Goal: Information Seeking & Learning: Learn about a topic

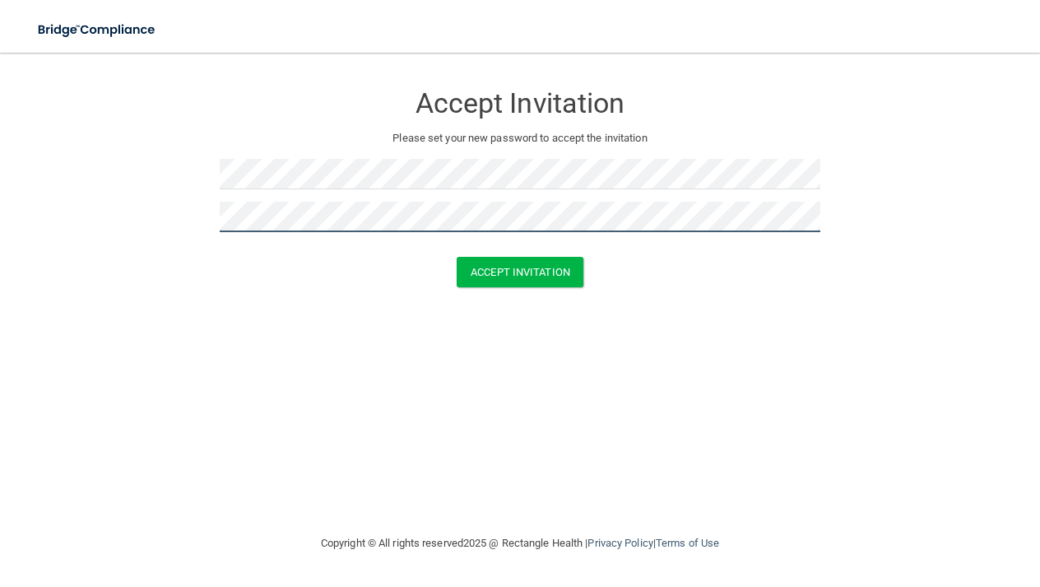
click at [520, 270] on button "Accept Invitation" at bounding box center [520, 272] width 127 height 30
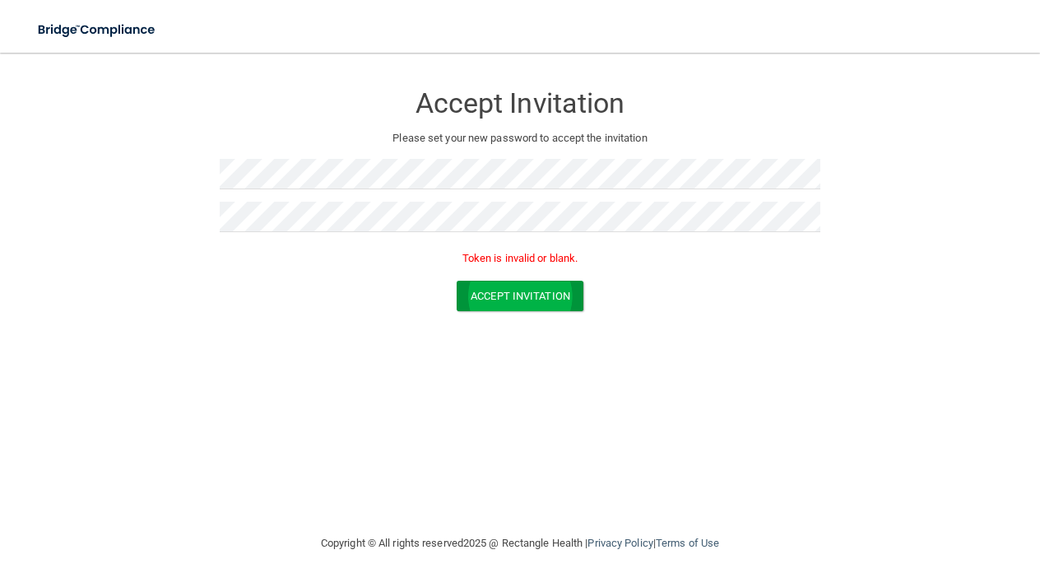
click at [550, 297] on button "Accept Invitation" at bounding box center [520, 296] width 127 height 30
click at [550, 296] on button "Accept Invitation" at bounding box center [520, 296] width 127 height 30
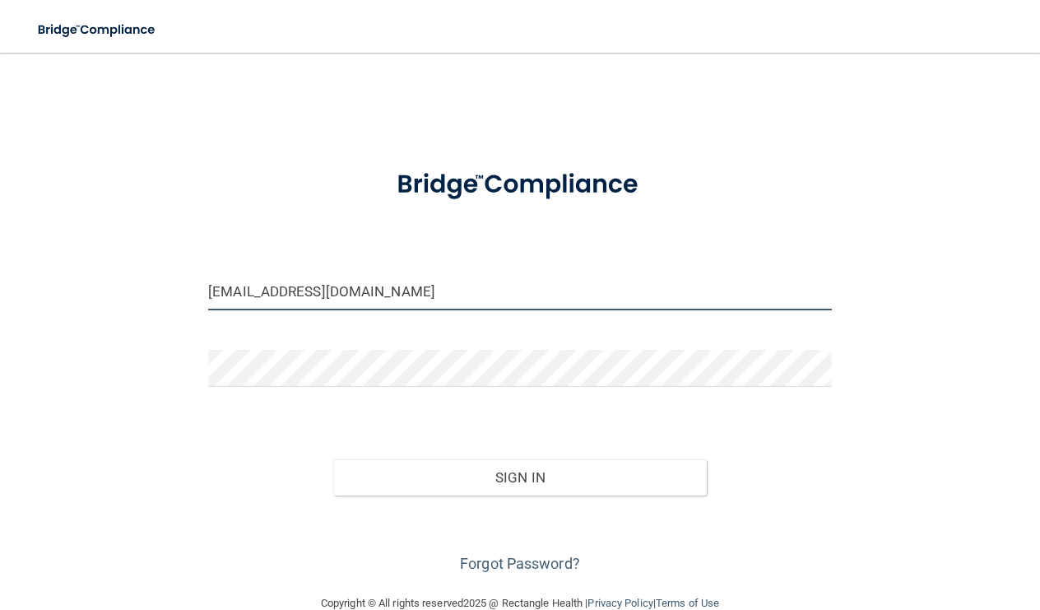
type input "[EMAIL_ADDRESS][DOMAIN_NAME]"
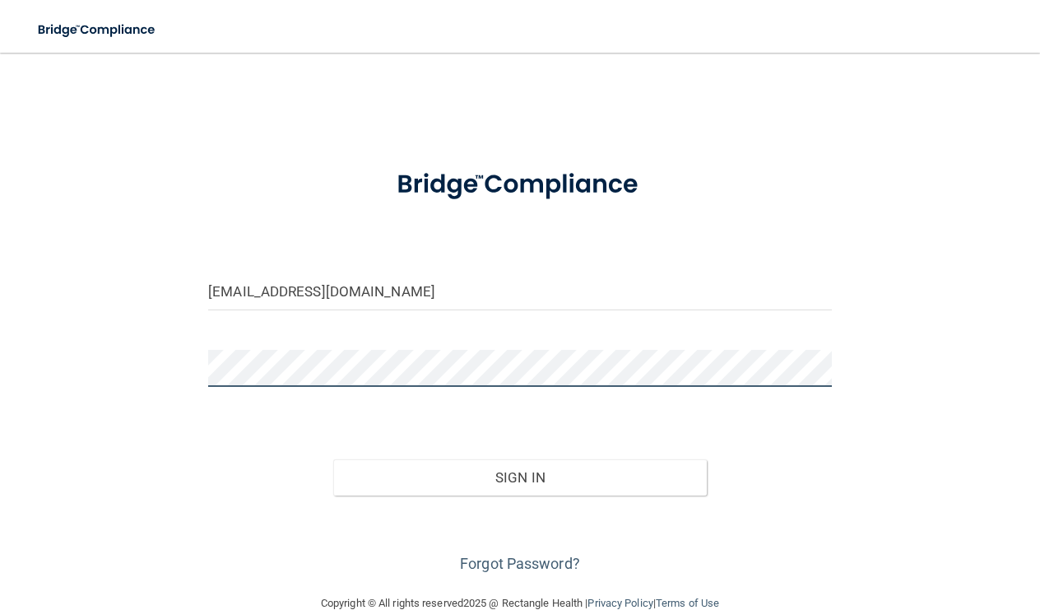
click at [520, 476] on button "Sign In" at bounding box center [520, 477] width 374 height 36
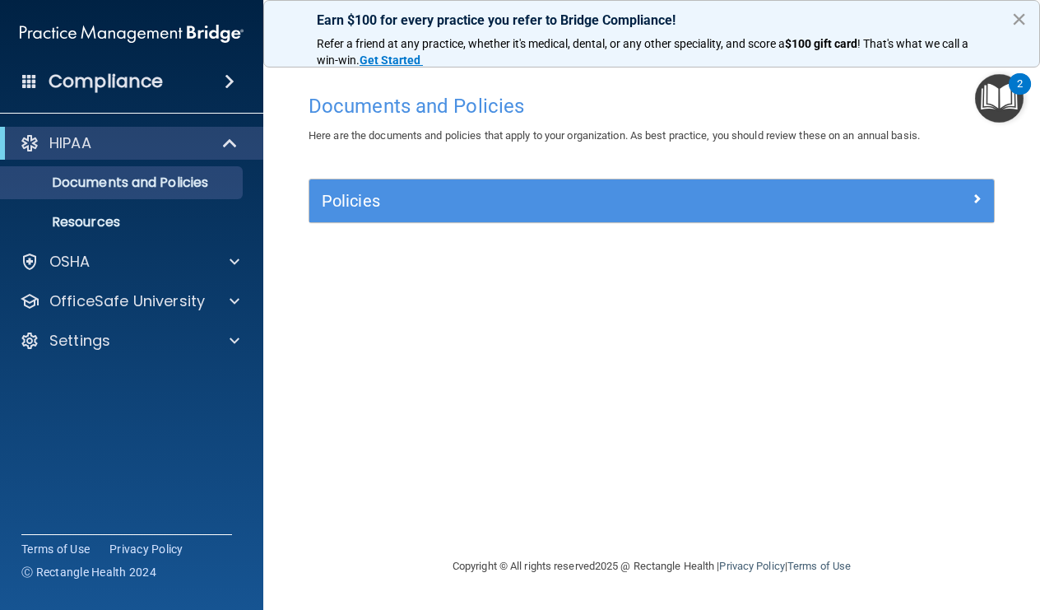
click at [1020, 29] on button "×" at bounding box center [1019, 19] width 16 height 26
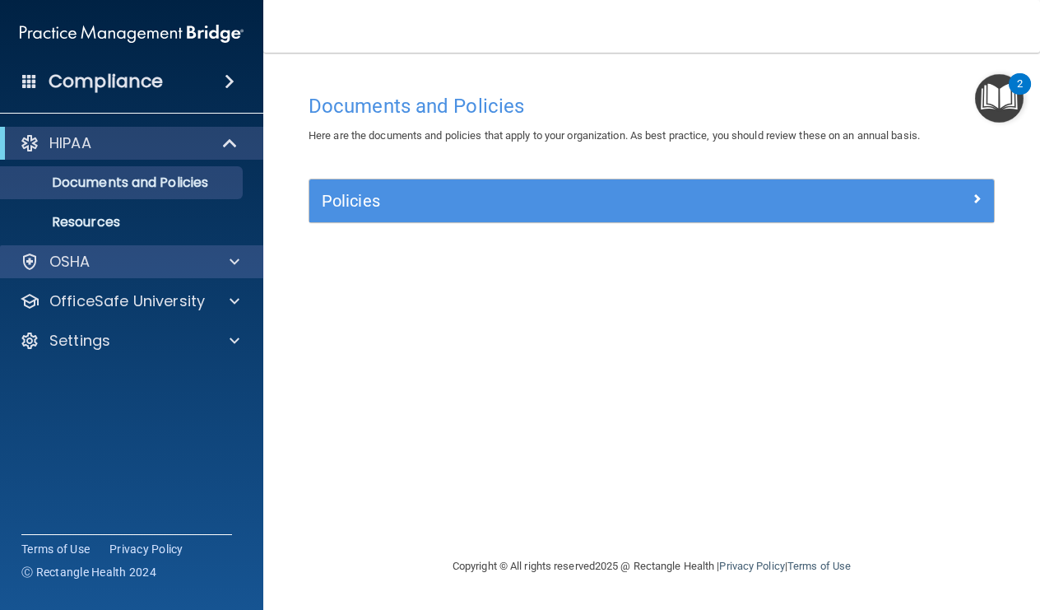
click at [113, 273] on div "OSHA" at bounding box center [132, 261] width 264 height 33
click at [233, 267] on span at bounding box center [235, 262] width 10 height 20
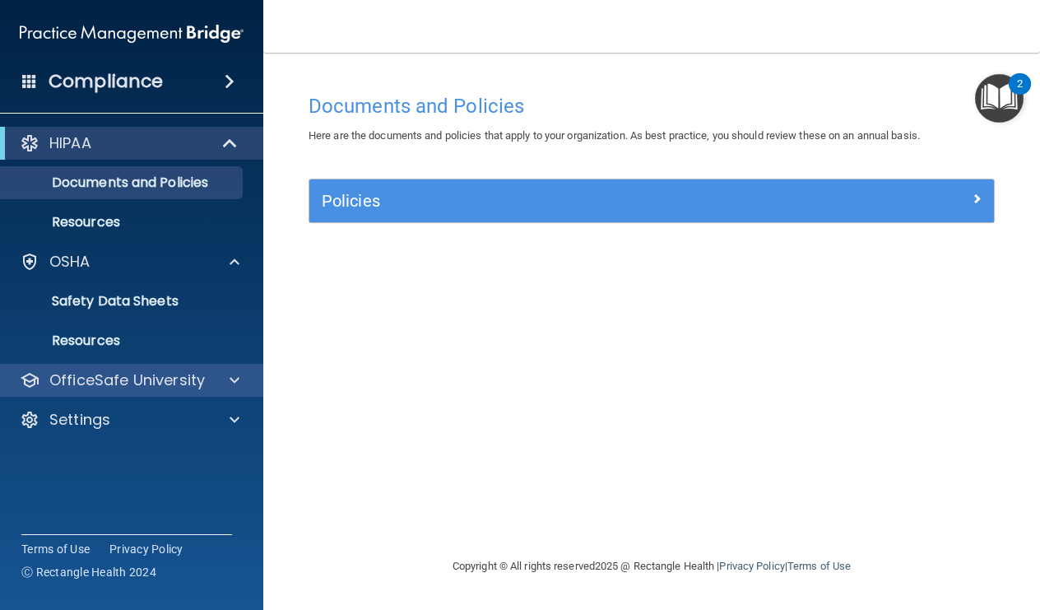
click at [233, 382] on span at bounding box center [235, 380] width 10 height 20
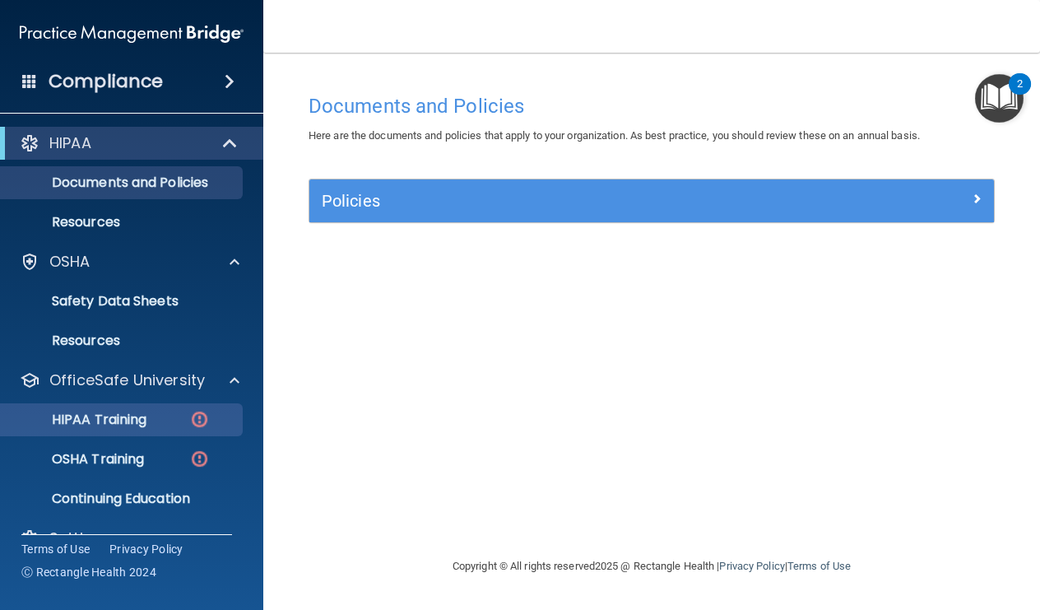
click at [132, 417] on p "HIPAA Training" at bounding box center [79, 419] width 136 height 16
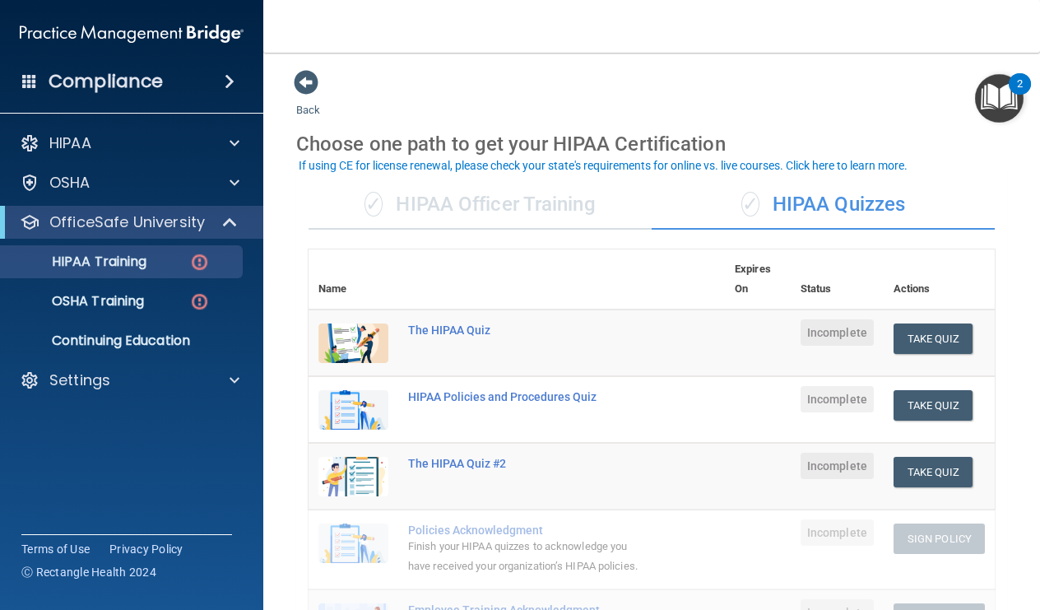
click at [777, 65] on main "Back Choose one path to get your HIPAA Certification ✓ HIPAA Officer Training ✓…" at bounding box center [651, 331] width 777 height 557
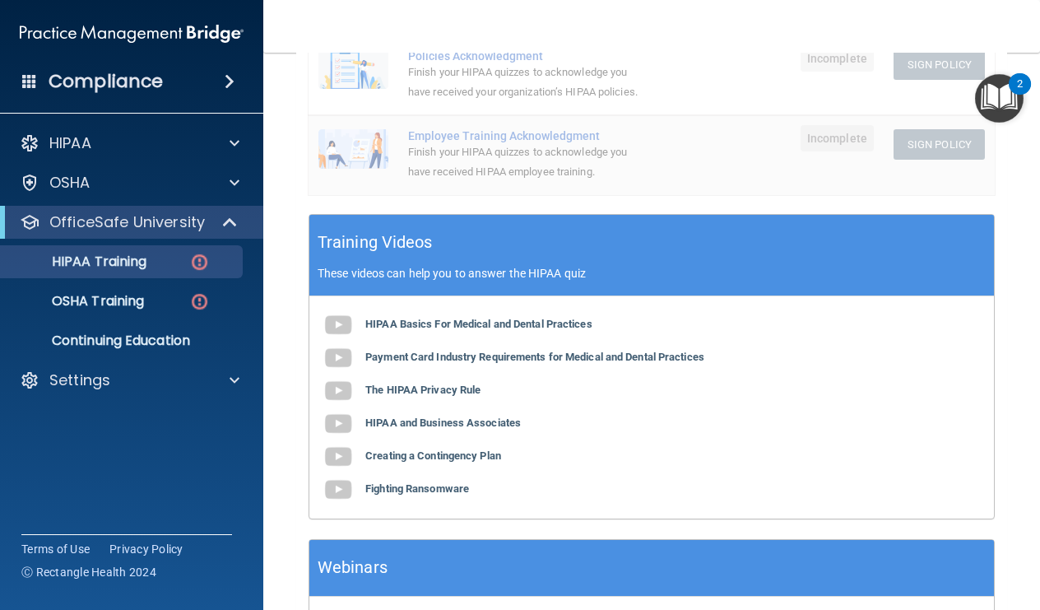
scroll to position [527, 0]
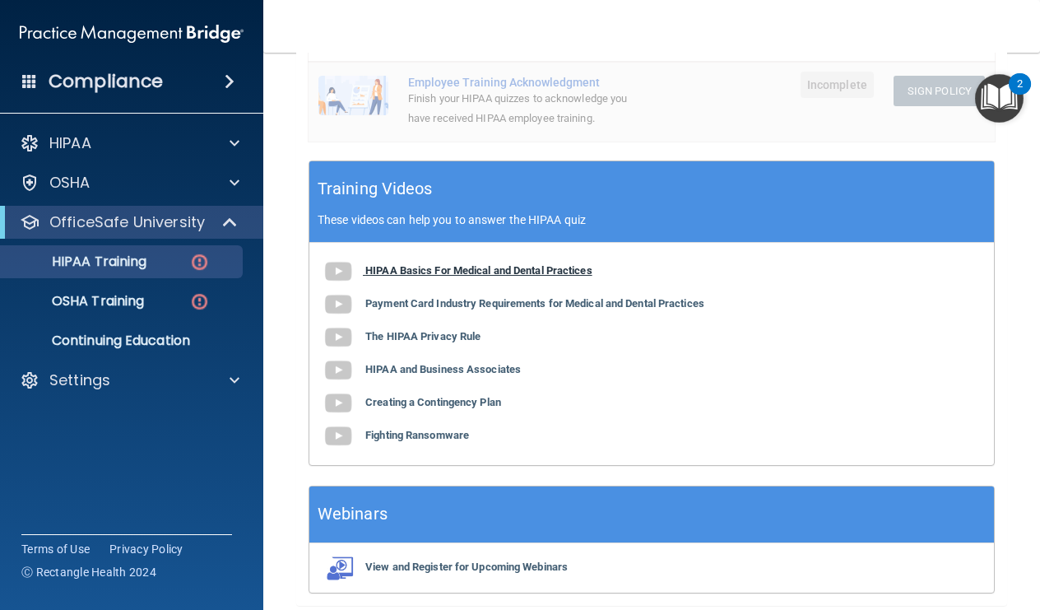
click at [344, 259] on img at bounding box center [338, 271] width 33 height 33
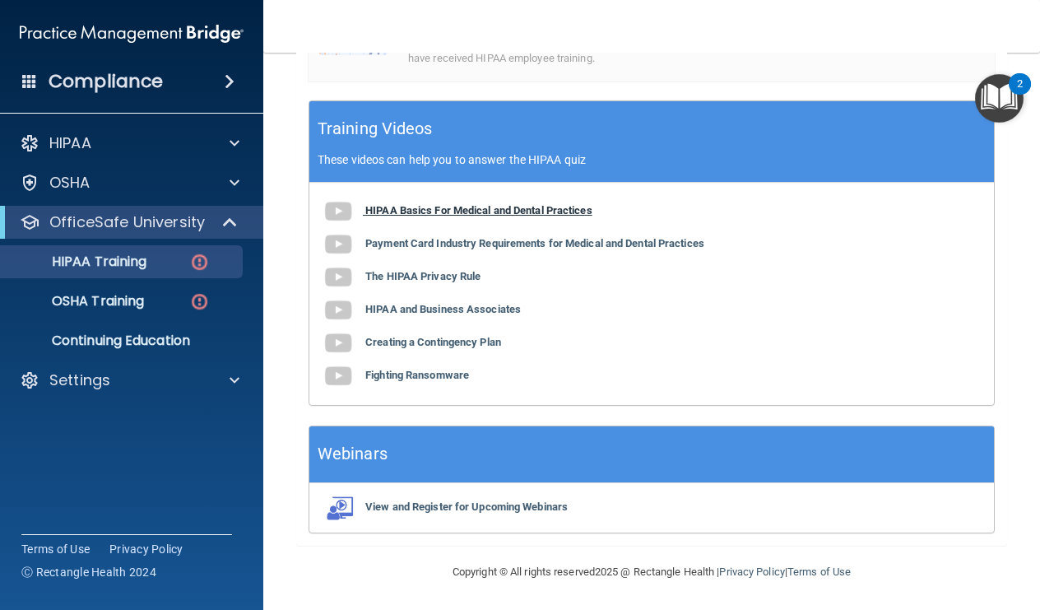
scroll to position [581, 0]
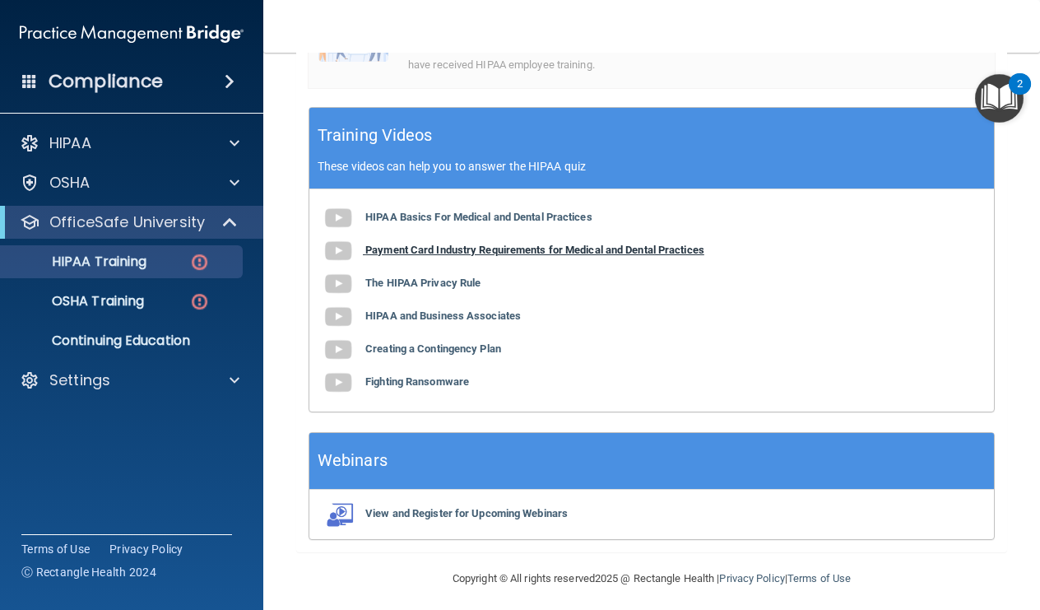
click at [436, 244] on b "Payment Card Industry Requirements for Medical and Dental Practices" at bounding box center [534, 250] width 339 height 12
click at [381, 281] on div "HIPAA Basics For Medical and Dental Practices Payment Card Industry Requirement…" at bounding box center [651, 300] width 685 height 222
click at [381, 278] on b "The HIPAA Privacy Rule" at bounding box center [422, 283] width 115 height 12
click at [411, 309] on b "HIPAA and Business Associates" at bounding box center [443, 315] width 156 height 12
click at [398, 349] on div "HIPAA Basics For Medical and Dental Practices Payment Card Industry Requirement…" at bounding box center [651, 300] width 685 height 222
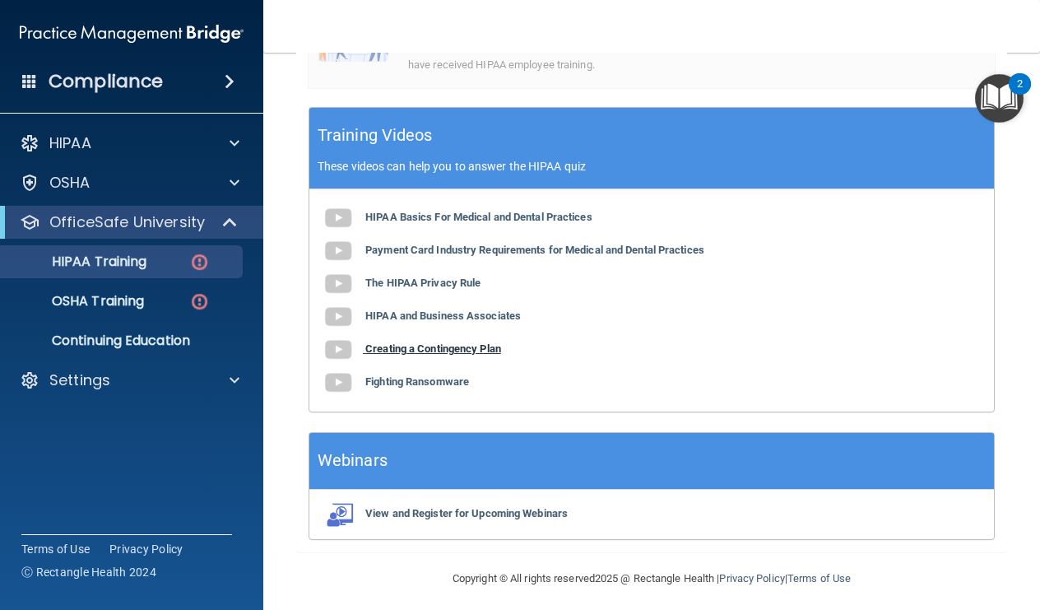
click at [399, 343] on b "Creating a Contingency Plan" at bounding box center [433, 348] width 136 height 12
click at [445, 379] on b "Fighting Ransomware" at bounding box center [417, 381] width 104 height 12
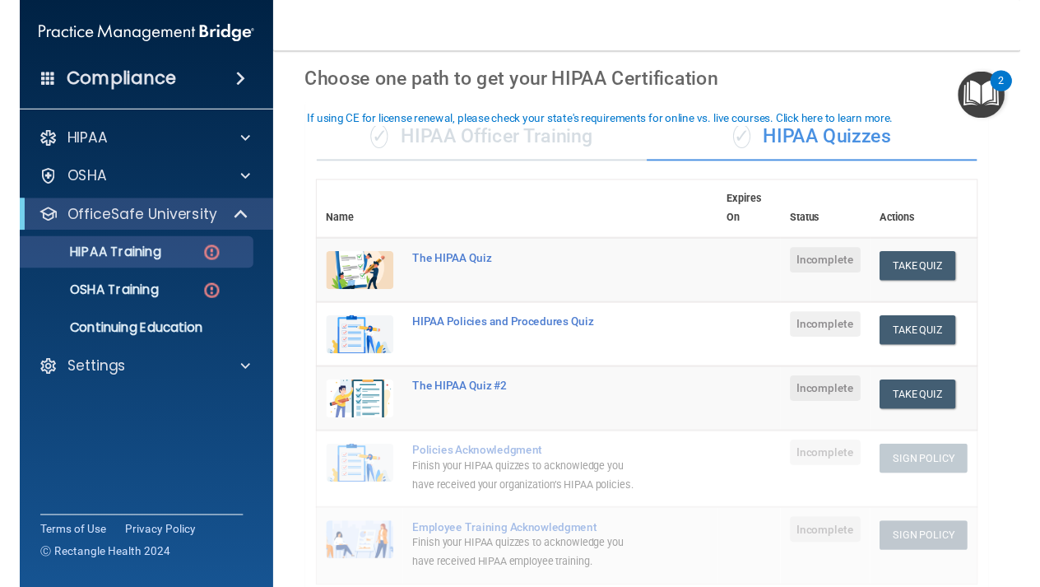
scroll to position [0, 0]
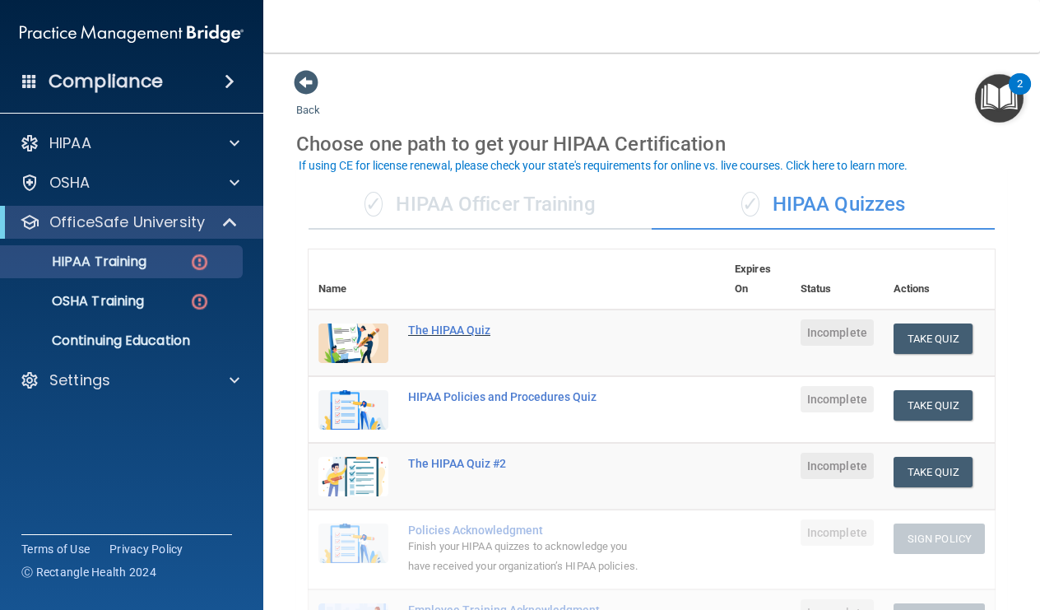
click at [439, 324] on div "The HIPAA Quiz" at bounding box center [525, 329] width 235 height 13
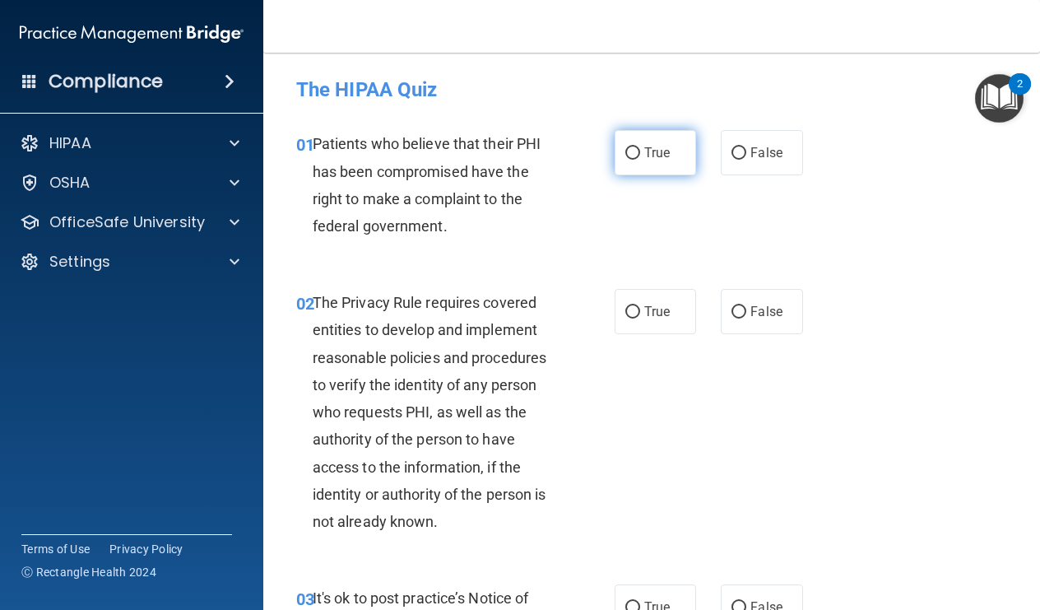
click at [670, 149] on span "True" at bounding box center [657, 153] width 26 height 16
click at [640, 149] on input "True" at bounding box center [632, 153] width 15 height 12
radio input "true"
click at [612, 230] on div "01 Patients who believe that their PHI has been compromised have the right to m…" at bounding box center [456, 189] width 368 height 118
click at [868, 271] on div "02 The Privacy Rule requires covered entities to develop and implement reasonab…" at bounding box center [652, 415] width 736 height 295
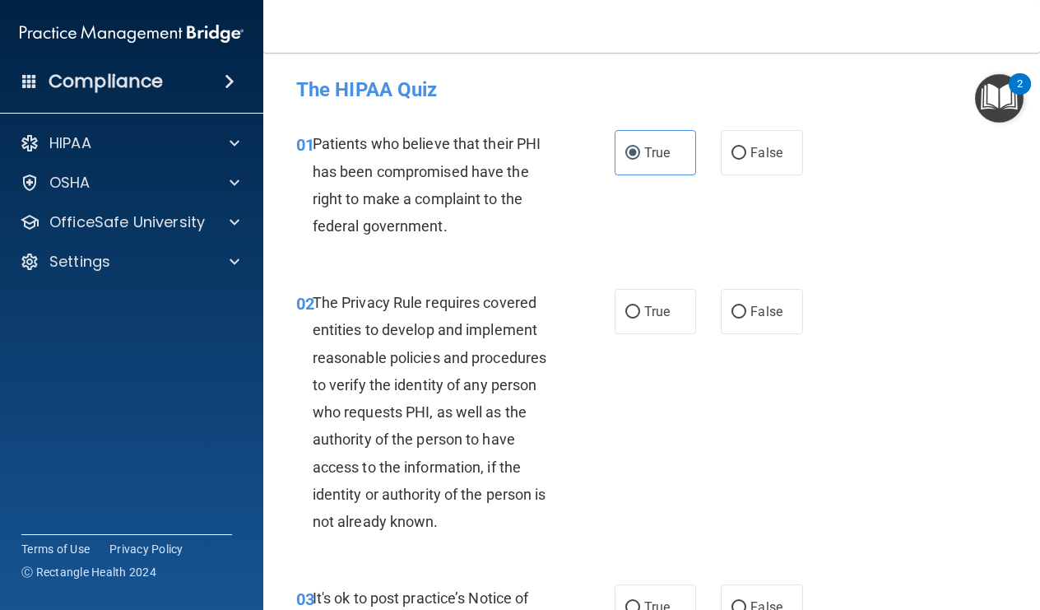
click at [558, 383] on div "The Privacy Rule requires covered entities to develop and implement reasonable …" at bounding box center [442, 412] width 258 height 246
click at [1031, 455] on main "- The HIPAA Quiz This quiz doesn’t expire until . Are you sure you want to take…" at bounding box center [651, 331] width 777 height 557
click at [673, 309] on label "True" at bounding box center [655, 311] width 81 height 45
click at [640, 309] on input "True" at bounding box center [632, 312] width 15 height 12
radio input "true"
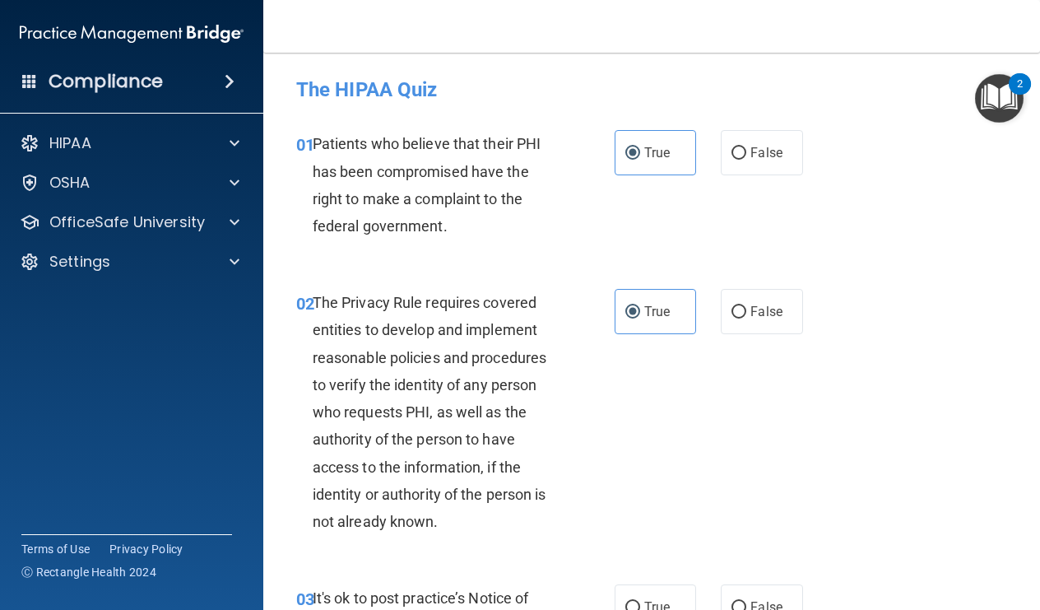
click at [677, 360] on div "02 The Privacy Rule requires covered entities to develop and implement reasonab…" at bounding box center [652, 415] width 736 height 295
click at [848, 528] on div "02 The Privacy Rule requires covered entities to develop and implement reasonab…" at bounding box center [652, 415] width 736 height 295
click at [1034, 569] on main "- The HIPAA Quiz This quiz doesn’t expire until . Are you sure you want to take…" at bounding box center [651, 331] width 777 height 557
click at [581, 509] on div "02 The Privacy Rule requires covered entities to develop and implement reasonab…" at bounding box center [456, 416] width 368 height 254
click at [994, 99] on img "Open Resource Center, 2 new notifications" at bounding box center [999, 98] width 49 height 49
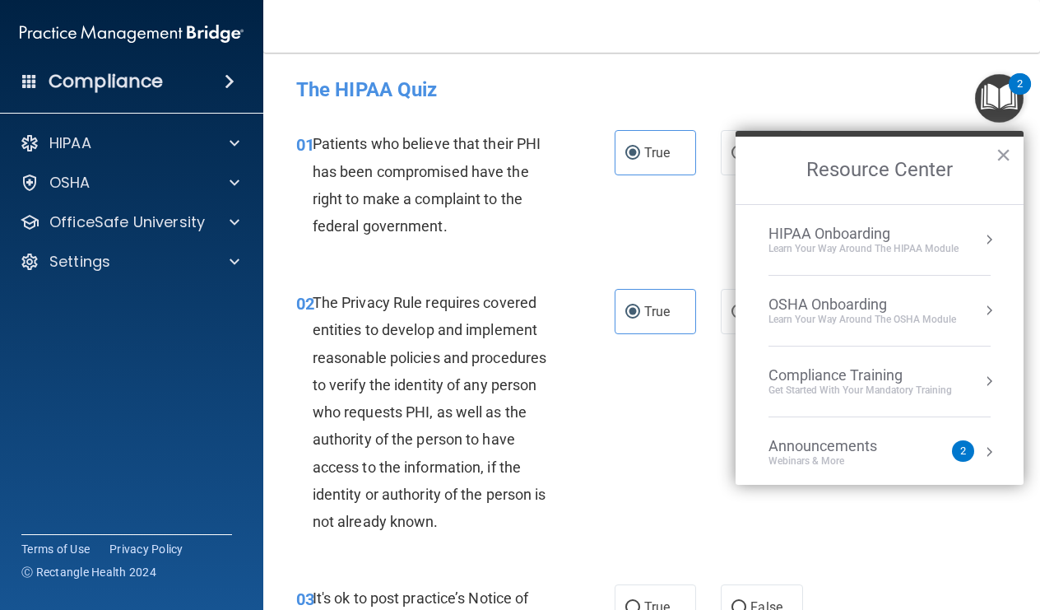
click at [870, 94] on h4 "The HIPAA Quiz" at bounding box center [651, 89] width 711 height 21
click at [596, 285] on div "02 The Privacy Rule requires covered entities to develop and implement reasonab…" at bounding box center [652, 415] width 736 height 295
click at [1002, 161] on button "×" at bounding box center [1004, 155] width 16 height 26
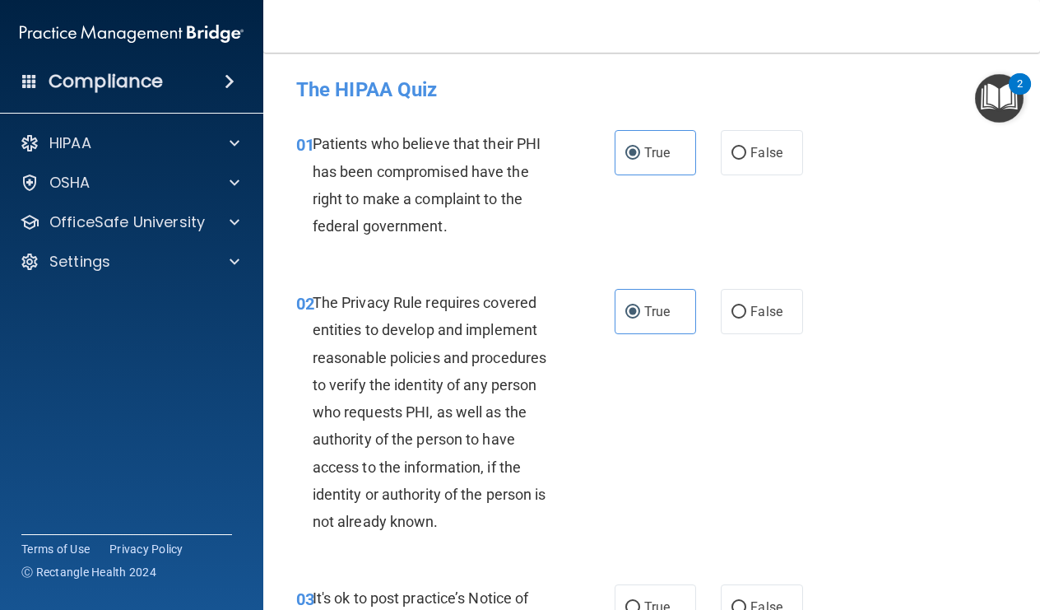
click at [594, 516] on div "02 The Privacy Rule requires covered entities to develop and implement reasonab…" at bounding box center [456, 416] width 368 height 254
click at [594, 533] on div "02 The Privacy Rule requires covered entities to develop and implement reasonab…" at bounding box center [456, 416] width 368 height 254
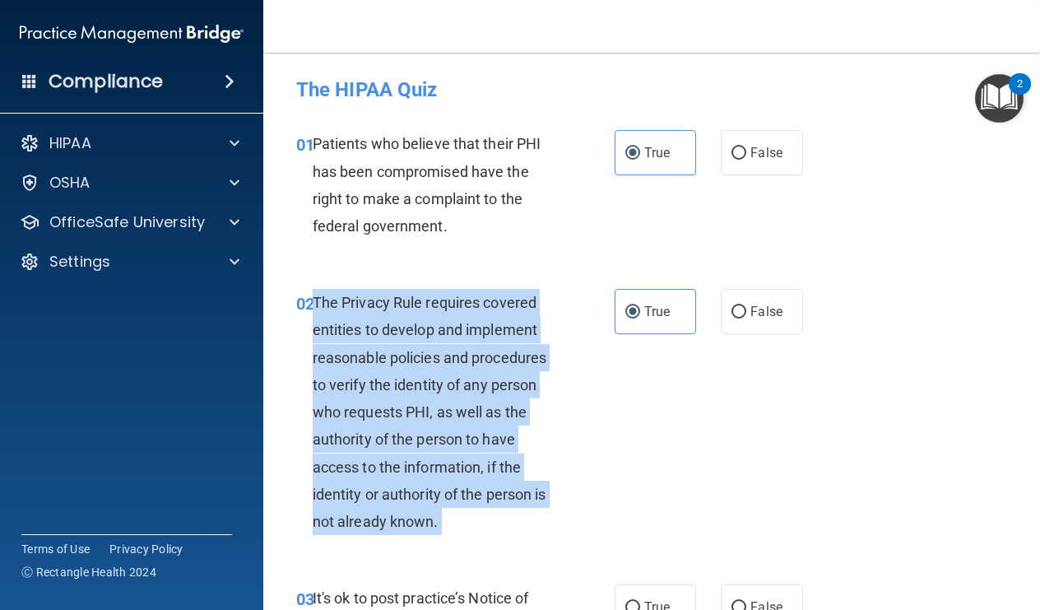
click at [594, 533] on div "02 The Privacy Rule requires covered entities to develop and implement reasonab…" at bounding box center [456, 416] width 368 height 254
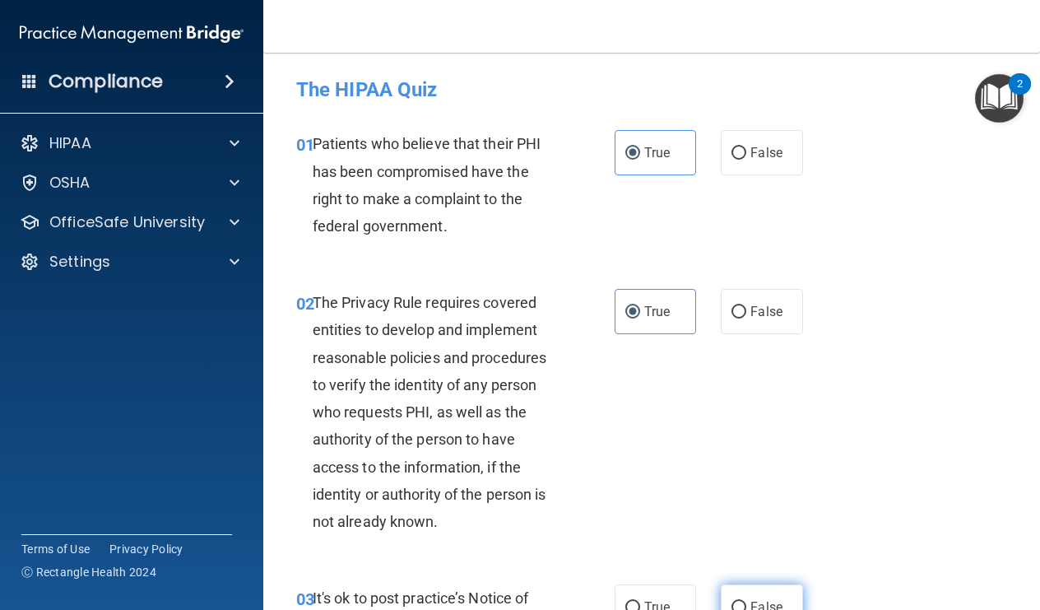
click at [784, 588] on label "False" at bounding box center [761, 606] width 81 height 45
click at [746, 602] on input "False" at bounding box center [739, 608] width 15 height 12
radio input "true"
click at [873, 428] on div "02 The Privacy Rule requires covered entities to develop and implement reasonab…" at bounding box center [652, 415] width 736 height 295
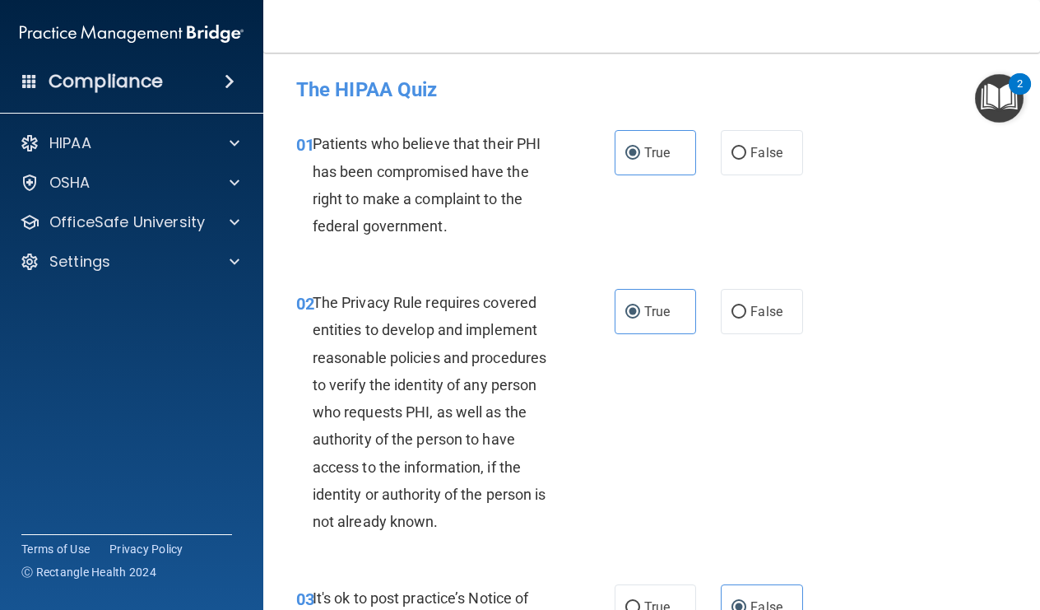
drag, startPoint x: 941, startPoint y: 427, endPoint x: 891, endPoint y: 453, distance: 56.7
click at [891, 453] on div "02 The Privacy Rule requires covered entities to develop and implement reasonab…" at bounding box center [652, 415] width 736 height 295
drag, startPoint x: 891, startPoint y: 466, endPoint x: 897, endPoint y: 560, distance: 94.8
click at [897, 560] on div "02 The Privacy Rule requires covered entities to develop and implement reasonab…" at bounding box center [652, 415] width 736 height 295
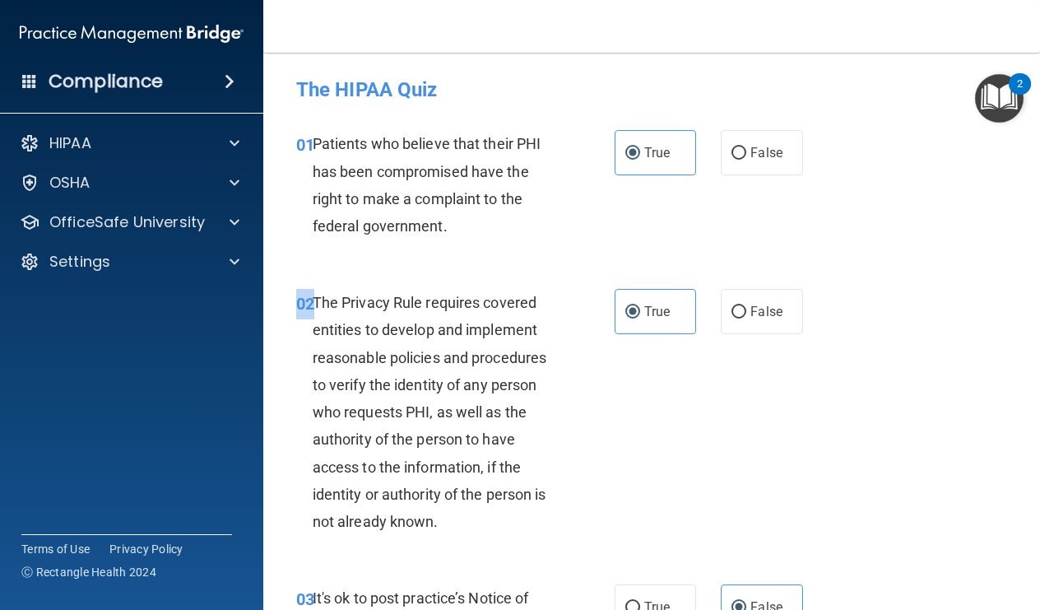
click at [897, 560] on div "02 The Privacy Rule requires covered entities to develop and implement reasonab…" at bounding box center [652, 415] width 736 height 295
drag, startPoint x: 897, startPoint y: 560, endPoint x: 897, endPoint y: 548, distance: 12.3
click at [897, 553] on div "02 The Privacy Rule requires covered entities to develop and implement reasonab…" at bounding box center [652, 415] width 736 height 295
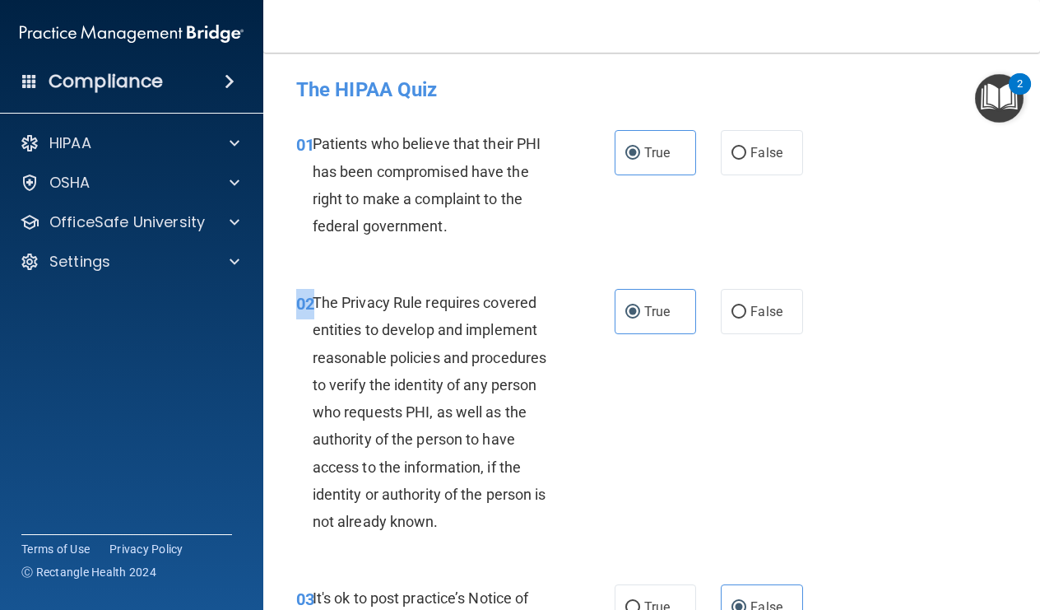
click at [876, 514] on div "02 The Privacy Rule requires covered entities to develop and implement reasonab…" at bounding box center [652, 415] width 736 height 295
click at [833, 426] on div "02 The Privacy Rule requires covered entities to develop and implement reasonab…" at bounding box center [652, 415] width 736 height 295
click at [834, 444] on div "02 The Privacy Rule requires covered entities to develop and implement reasonab…" at bounding box center [652, 415] width 736 height 295
click at [834, 445] on div "02 The Privacy Rule requires covered entities to develop and implement reasonab…" at bounding box center [652, 415] width 736 height 295
click at [887, 523] on div "02 The Privacy Rule requires covered entities to develop and implement reasonab…" at bounding box center [652, 415] width 736 height 295
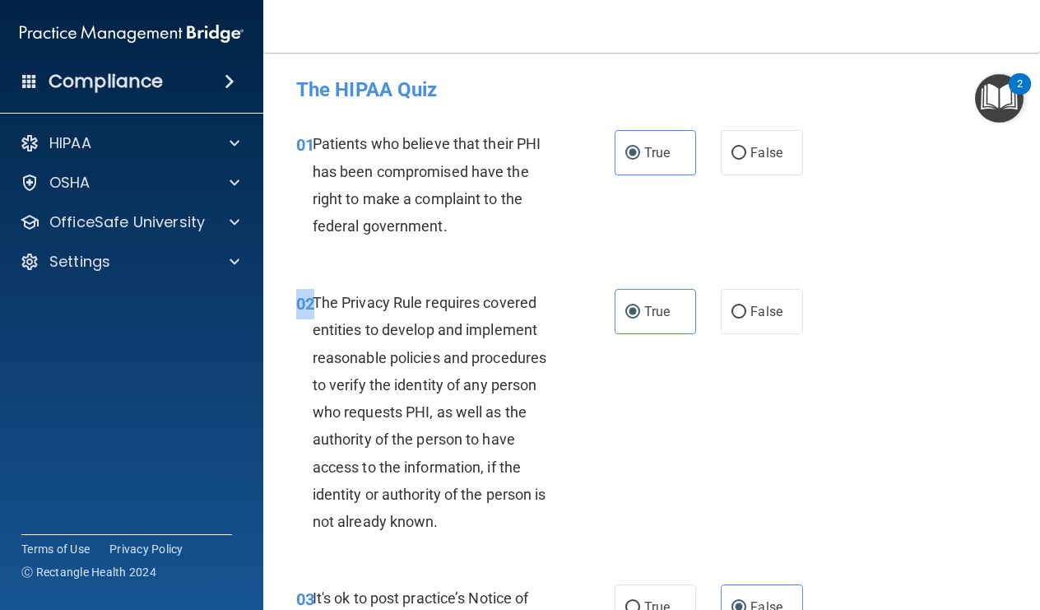
drag, startPoint x: 887, startPoint y: 552, endPoint x: 869, endPoint y: 455, distance: 98.8
click at [869, 455] on div "02 The Privacy Rule requires covered entities to develop and implement reasonab…" at bounding box center [652, 415] width 736 height 295
click at [695, 500] on div "02 The Privacy Rule requires covered entities to develop and implement reasonab…" at bounding box center [652, 415] width 736 height 295
click at [960, 546] on div "02 The Privacy Rule requires covered entities to develop and implement reasonab…" at bounding box center [652, 415] width 736 height 295
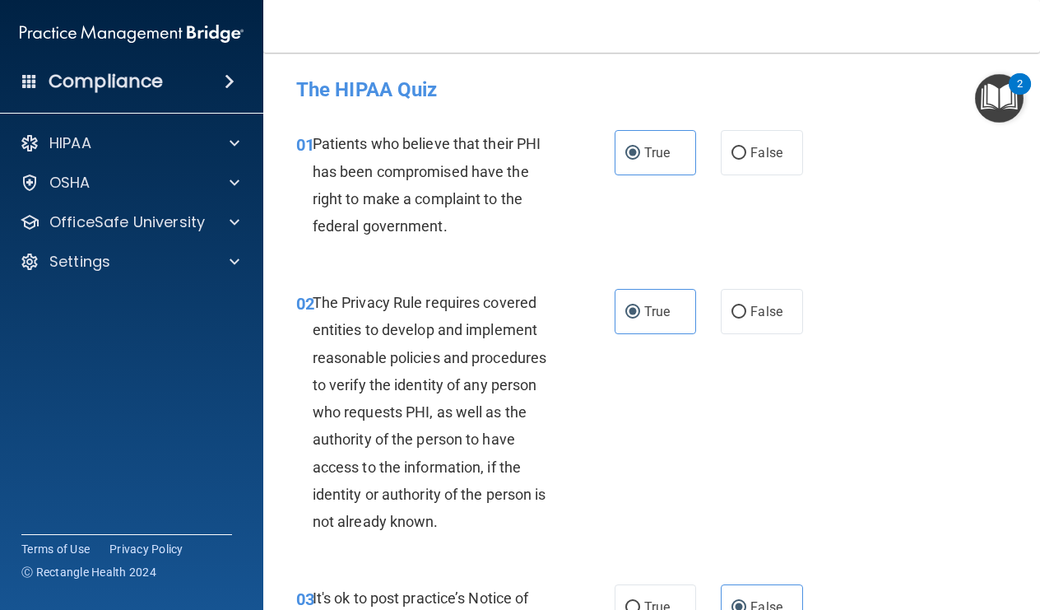
drag, startPoint x: 951, startPoint y: 571, endPoint x: 950, endPoint y: 595, distance: 23.9
drag, startPoint x: 950, startPoint y: 595, endPoint x: 954, endPoint y: 603, distance: 8.9
click at [938, 391] on div "02 The Privacy Rule requires covered entities to develop and implement reasonab…" at bounding box center [652, 415] width 736 height 295
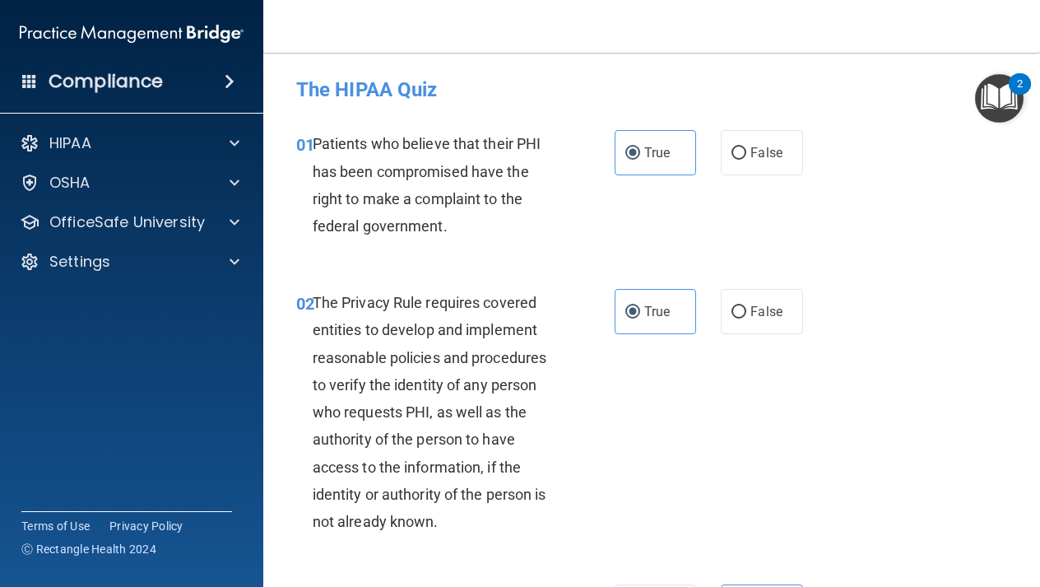
click at [856, 262] on div "01 Patients who believe that their PHI has been compromised have the right to m…" at bounding box center [652, 188] width 736 height 159
click at [500, 220] on div "Patients who believe that their PHI has been compromised have the right to make…" at bounding box center [442, 184] width 258 height 109
click at [753, 75] on div "The HIPAA Quiz" at bounding box center [652, 89] width 736 height 40
click at [1030, 572] on main "- The HIPAA Quiz This quiz doesn’t expire until . Are you sure you want to take…" at bounding box center [651, 320] width 777 height 534
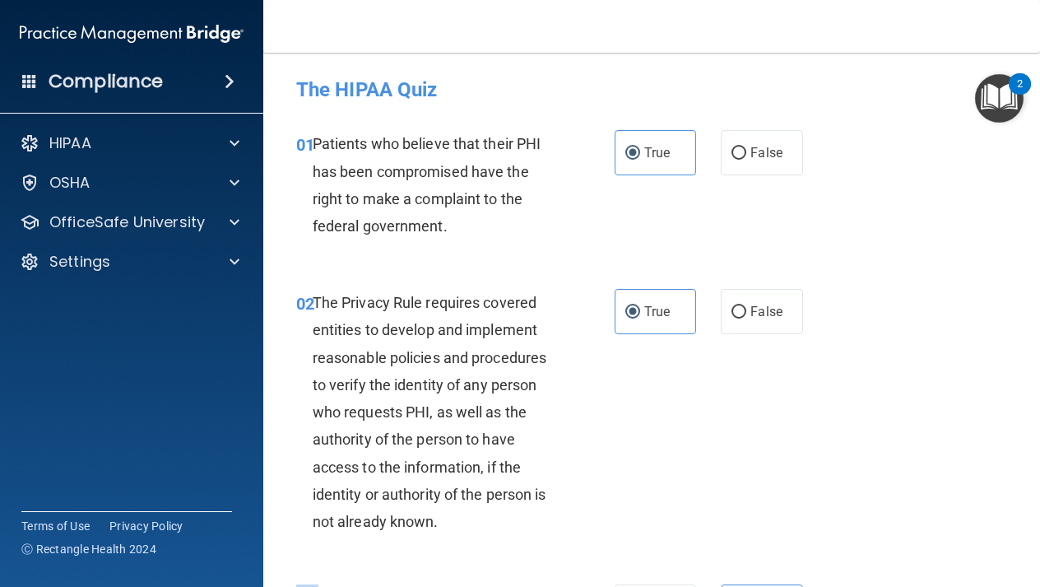
click at [1030, 572] on main "- The HIPAA Quiz This quiz doesn’t expire until . Are you sure you want to take…" at bounding box center [651, 320] width 777 height 534
